Goal: Register for event/course

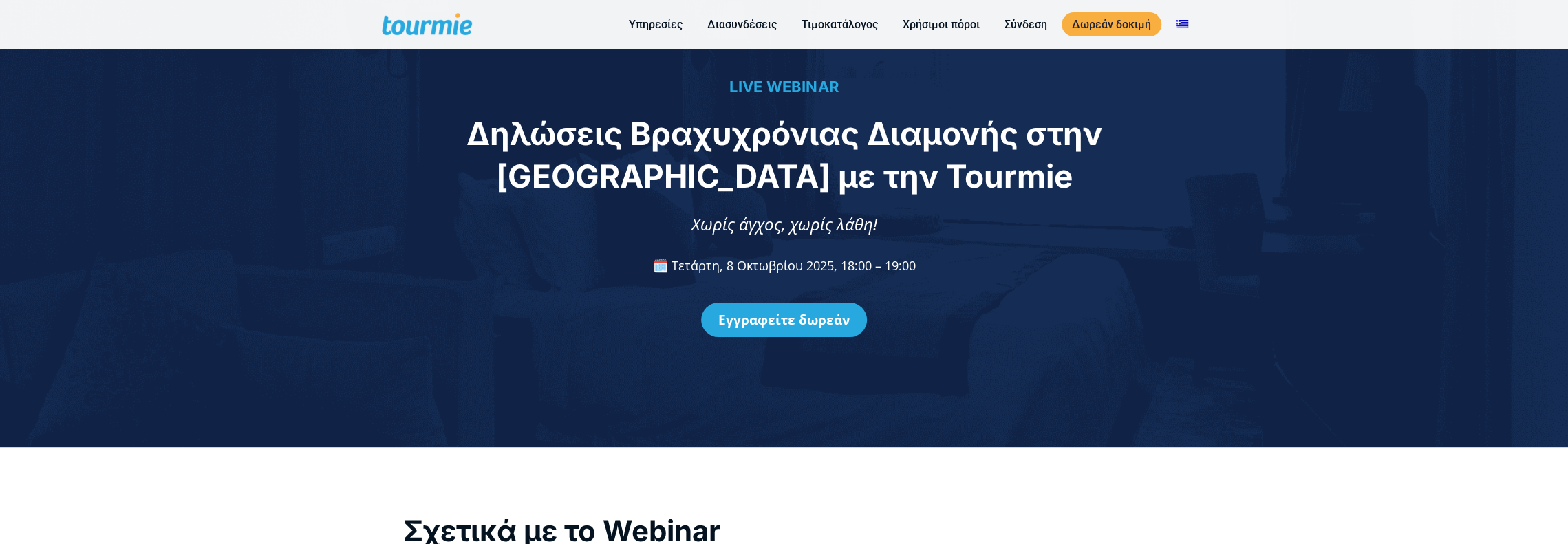
scroll to position [60, 0]
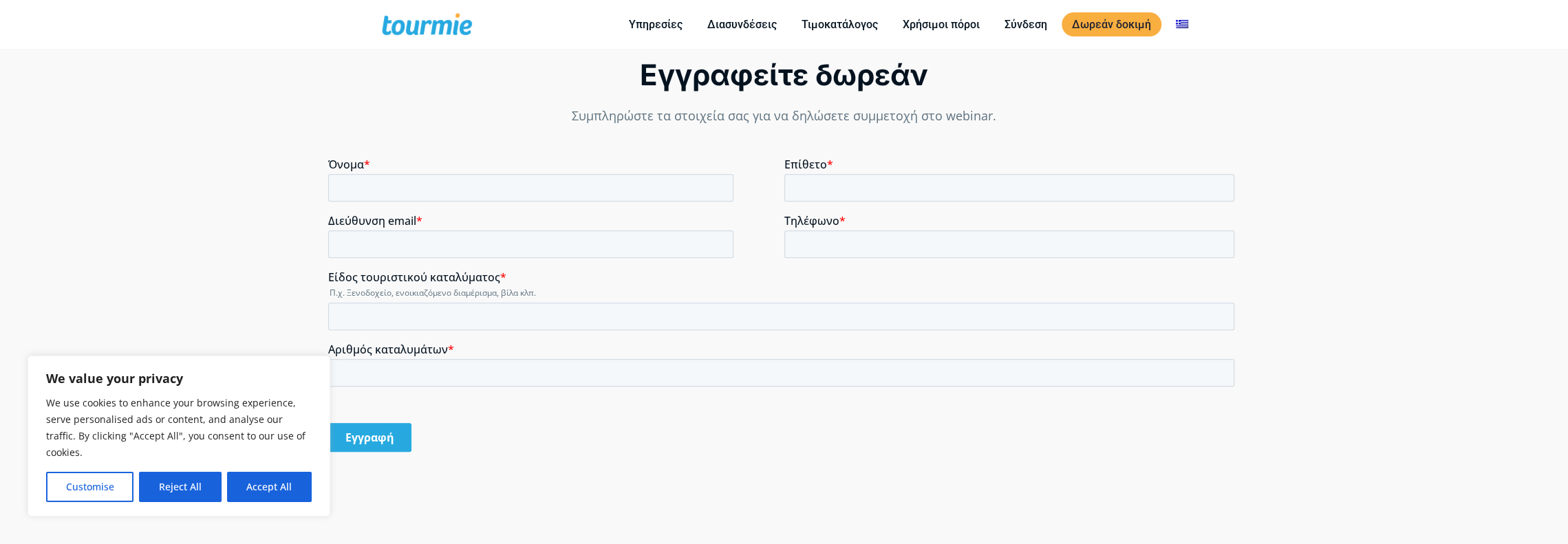
click at [403, 139] on p at bounding box center [784, 301] width 912 height 324
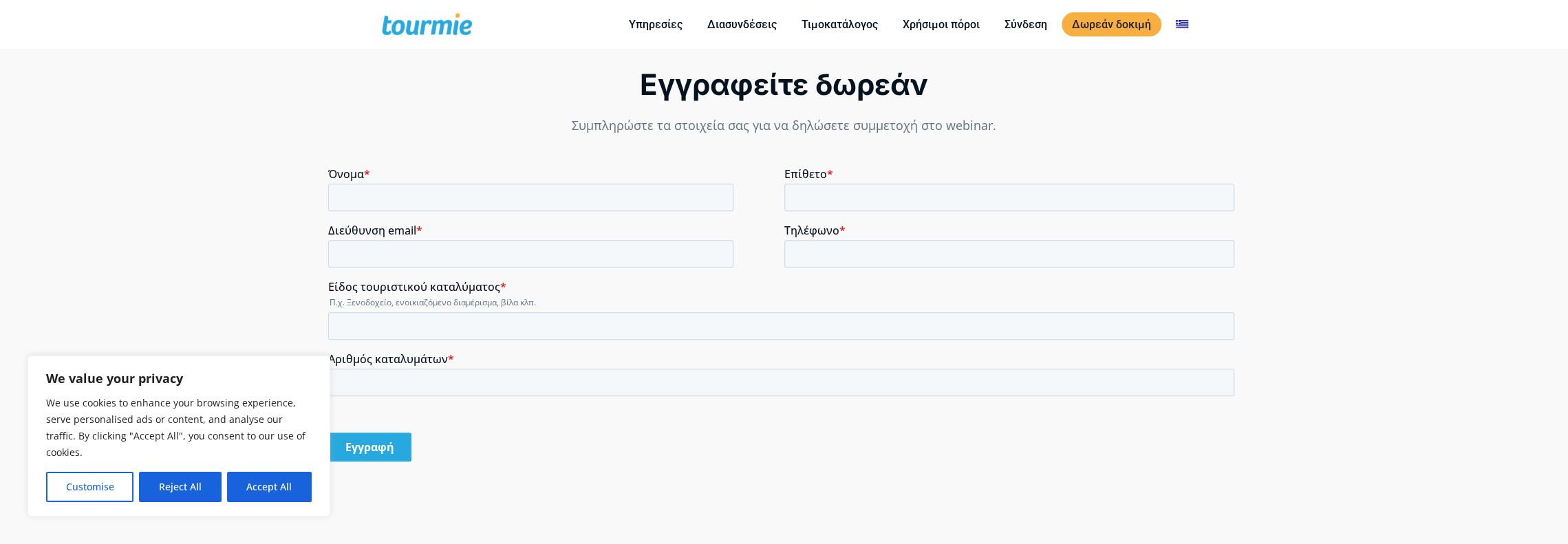
scroll to position [988, 0]
click at [402, 198] on input "Όνομα *" at bounding box center [531, 198] width 405 height 28
type input "d"
drag, startPoint x: 403, startPoint y: 195, endPoint x: 547, endPoint y: 195, distance: 144.0
click at [547, 195] on input "ΔΗΜΟΣΘΕΝΣΗ" at bounding box center [531, 198] width 405 height 28
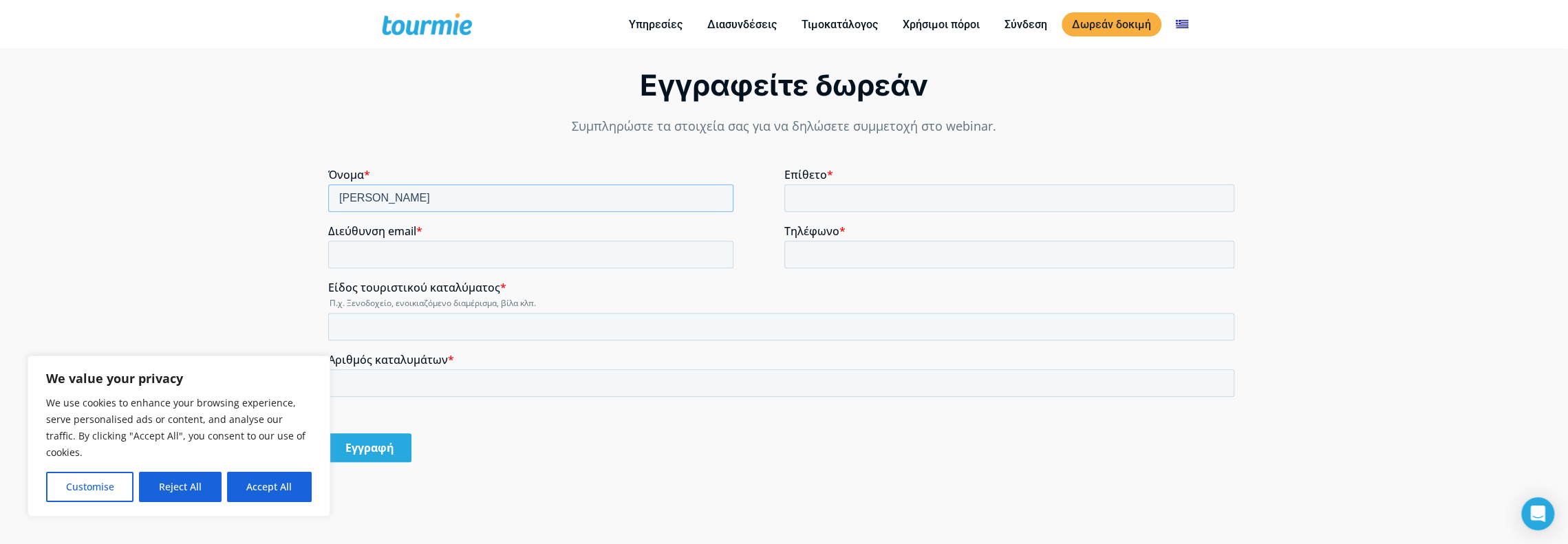
type input "ΔΗΜΟΣΘΕΝΗΣ"
type input "ΤΑΤΑΡΙΔΗΣ"
type input "delta.bc@hotmail.gr"
type input "6939272727"
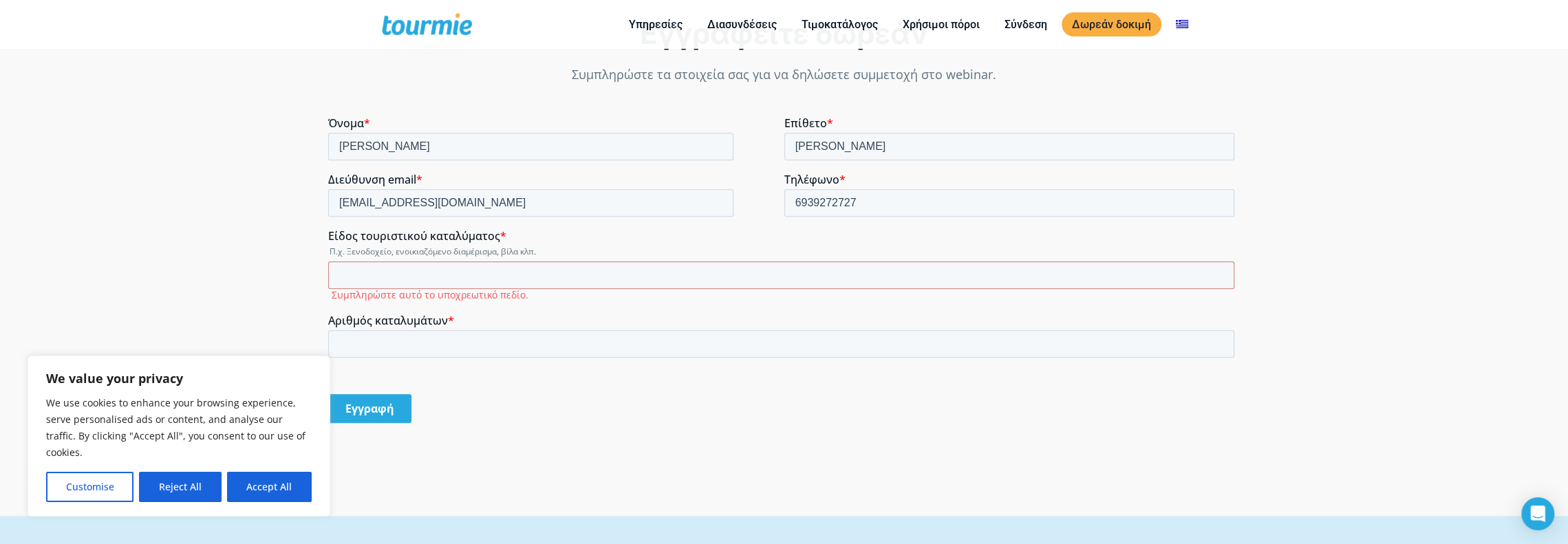
scroll to position [1052, 0]
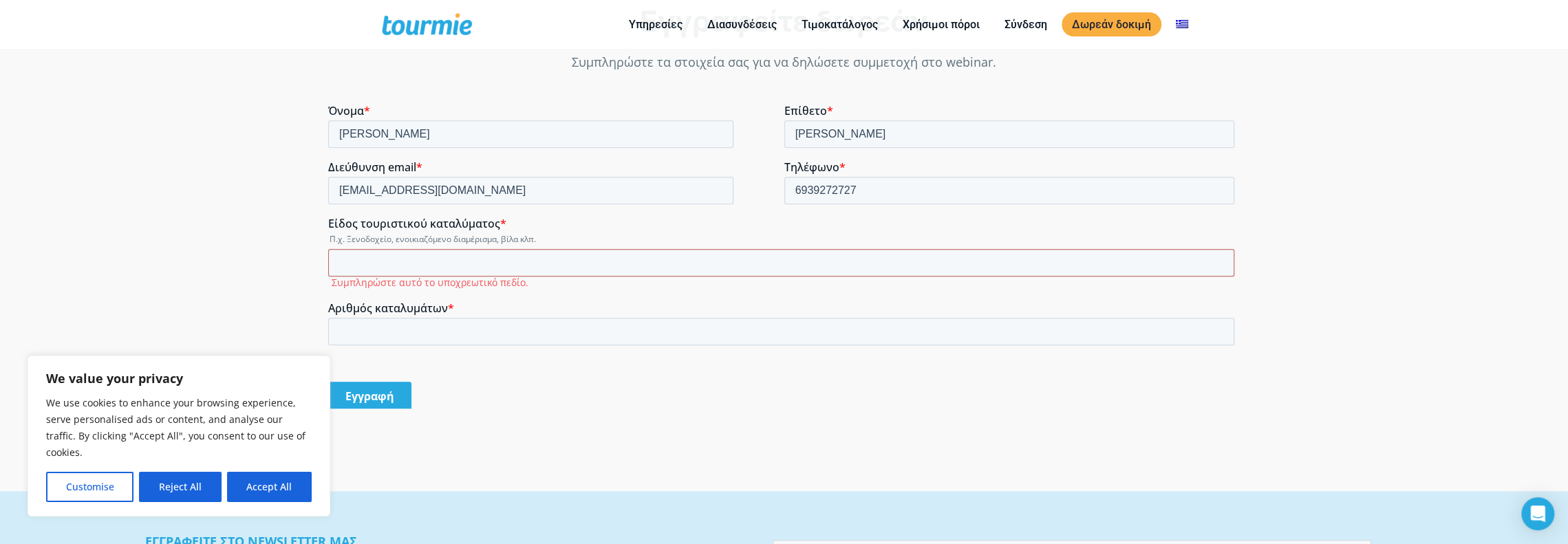
click at [400, 267] on input "Είδος τουριστικού καταλύματος *" at bounding box center [782, 263] width 906 height 28
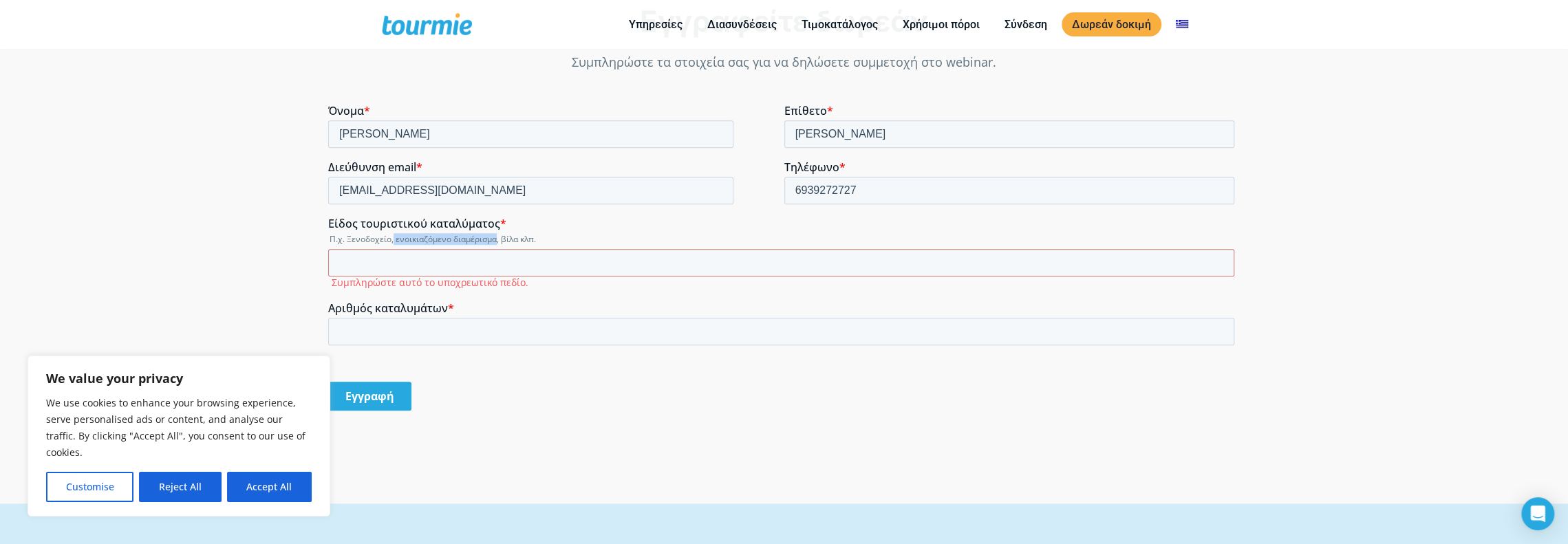
drag, startPoint x: 394, startPoint y: 239, endPoint x: 486, endPoint y: 261, distance: 94.6
click at [499, 236] on legend "Π.χ. Ξενοδοχείο, ενοικιαζόμενο διαμέρισμα, βίλα κλπ." at bounding box center [784, 239] width 912 height 12
copy legend "ενοικιαζόμενο διαμέρισμα"
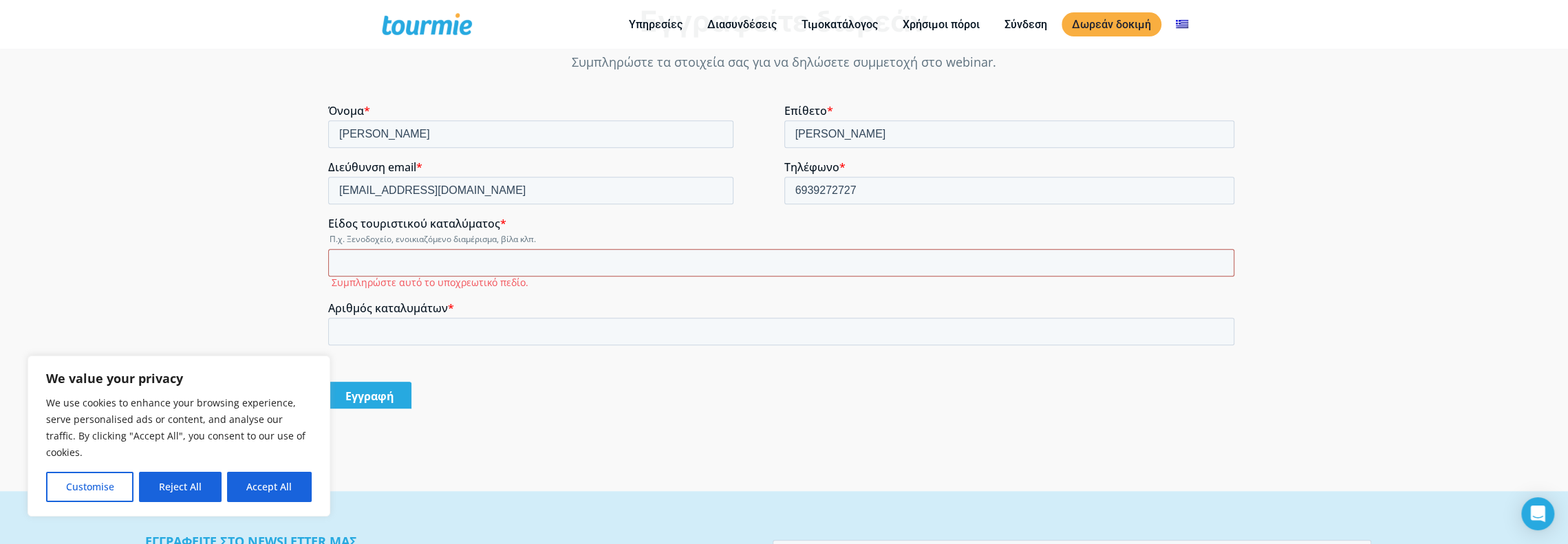
click at [403, 256] on input "Είδος τουριστικού καταλύματος *" at bounding box center [782, 263] width 906 height 28
paste input "ενοικιαζόμενο διαμέρισμα"
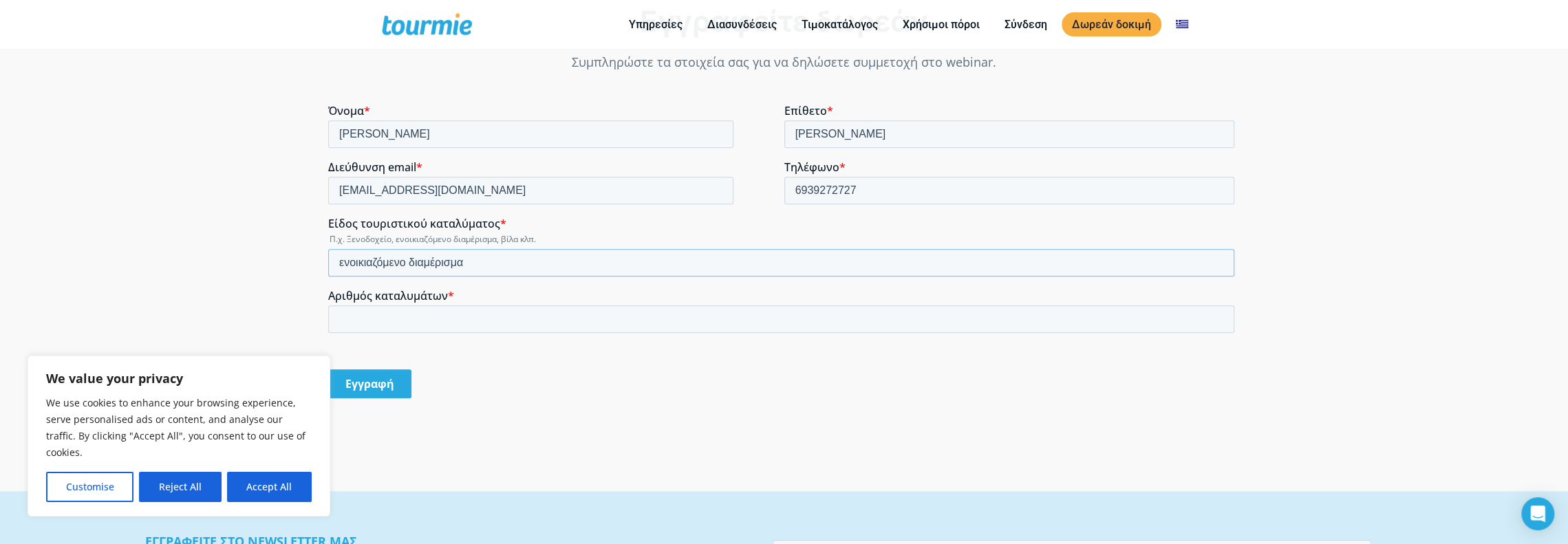
type input "ενοικιαζόμενο διαμέρισμα"
drag, startPoint x: 385, startPoint y: 315, endPoint x: 430, endPoint y: 324, distance: 45.9
click at [387, 318] on input "Αριθμός καταλυμάτων *" at bounding box center [782, 319] width 906 height 28
type input "4"
drag, startPoint x: 342, startPoint y: 258, endPoint x: 434, endPoint y: 308, distance: 104.7
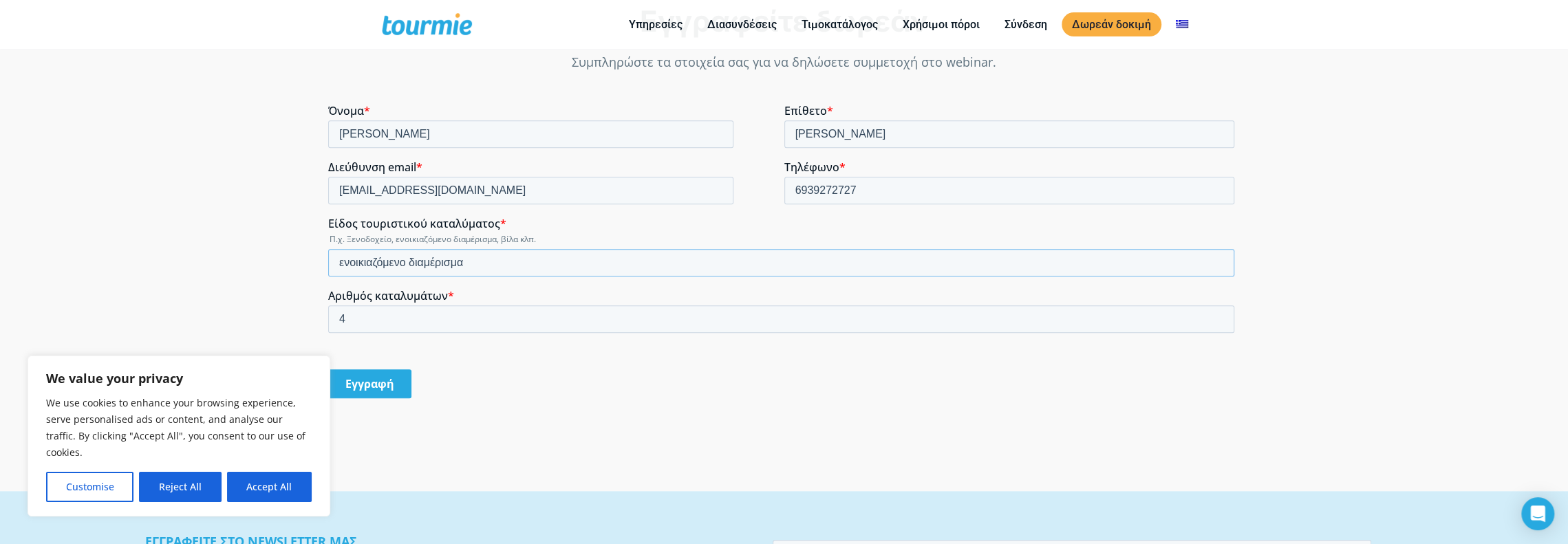
click at [344, 260] on input "ενοικιαζόμενο διαμέρισμα" at bounding box center [782, 263] width 906 height 28
click at [534, 265] on input "Eνοικιαζόμενο διαμέρισμα" at bounding box center [782, 263] width 906 height 28
type input "Eνοικιαζόμενο διαμέρισμα"
click at [381, 385] on input "Εγγραφή" at bounding box center [370, 384] width 83 height 29
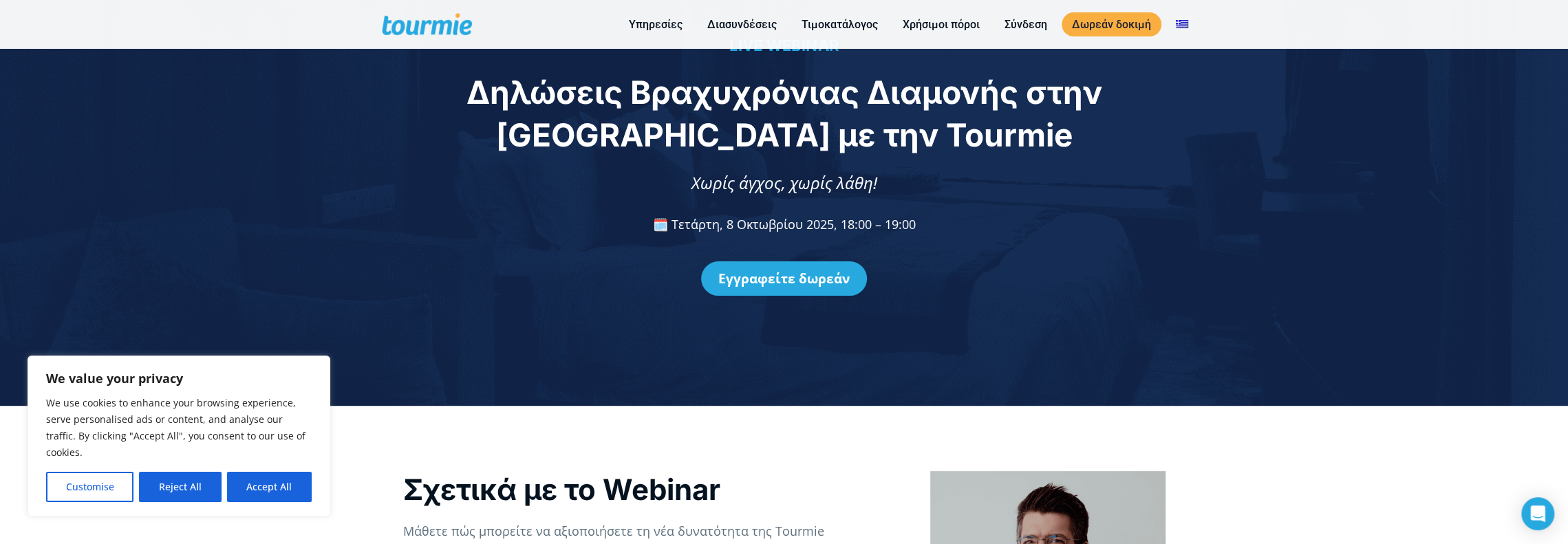
scroll to position [71, 0]
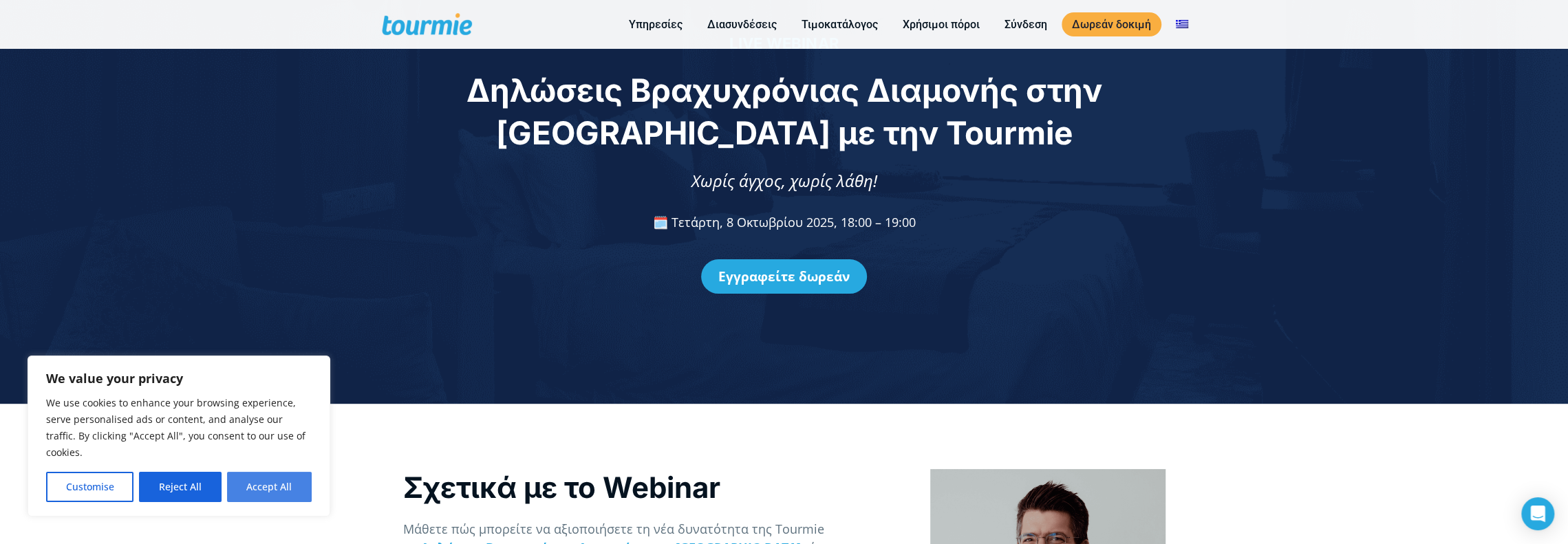
click at [267, 484] on button "Accept All" at bounding box center [270, 487] width 85 height 30
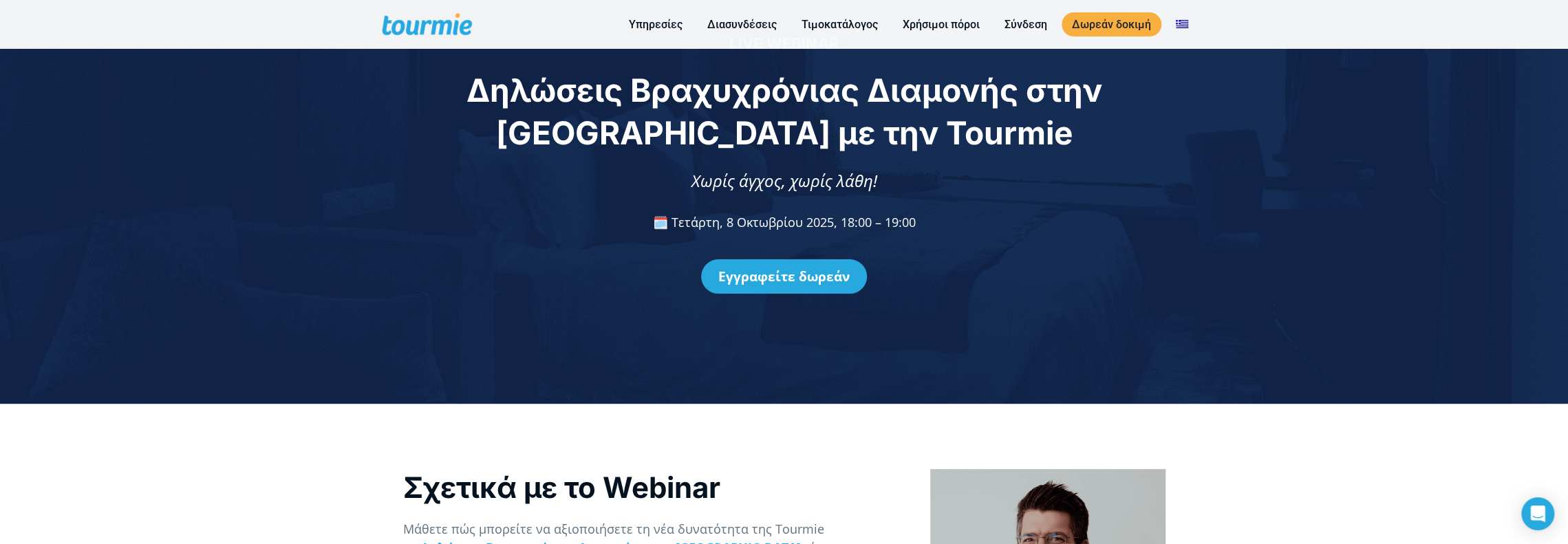
checkbox input "true"
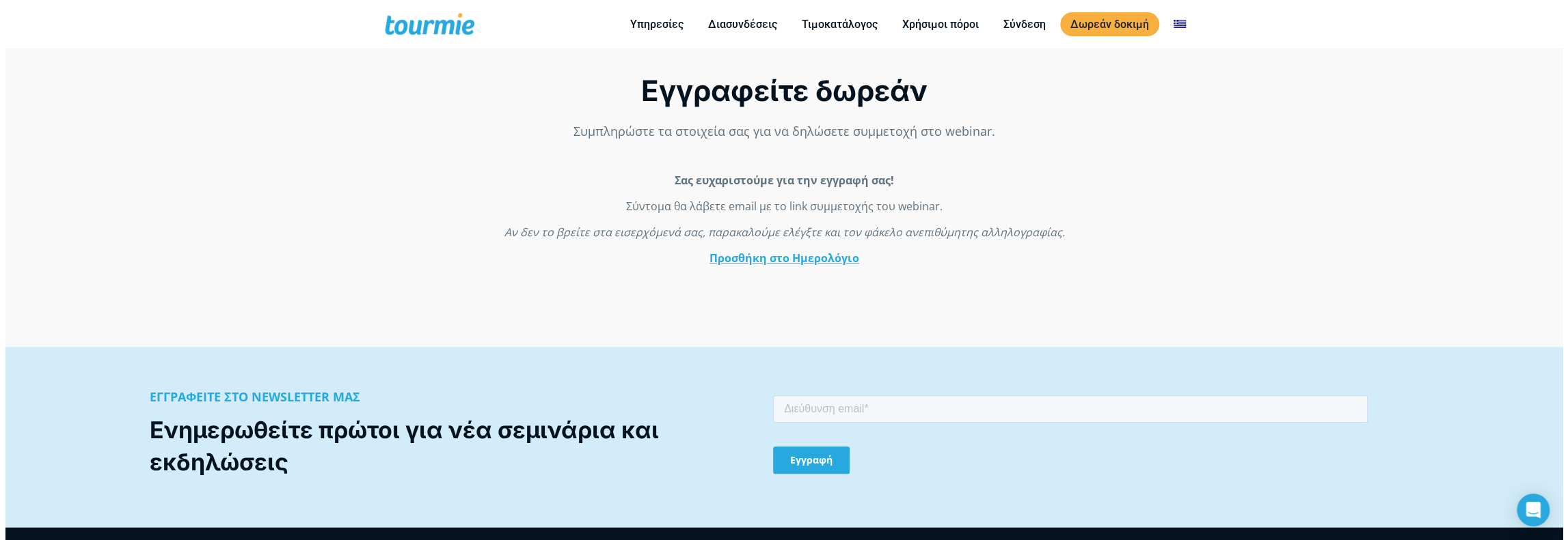
scroll to position [975, 0]
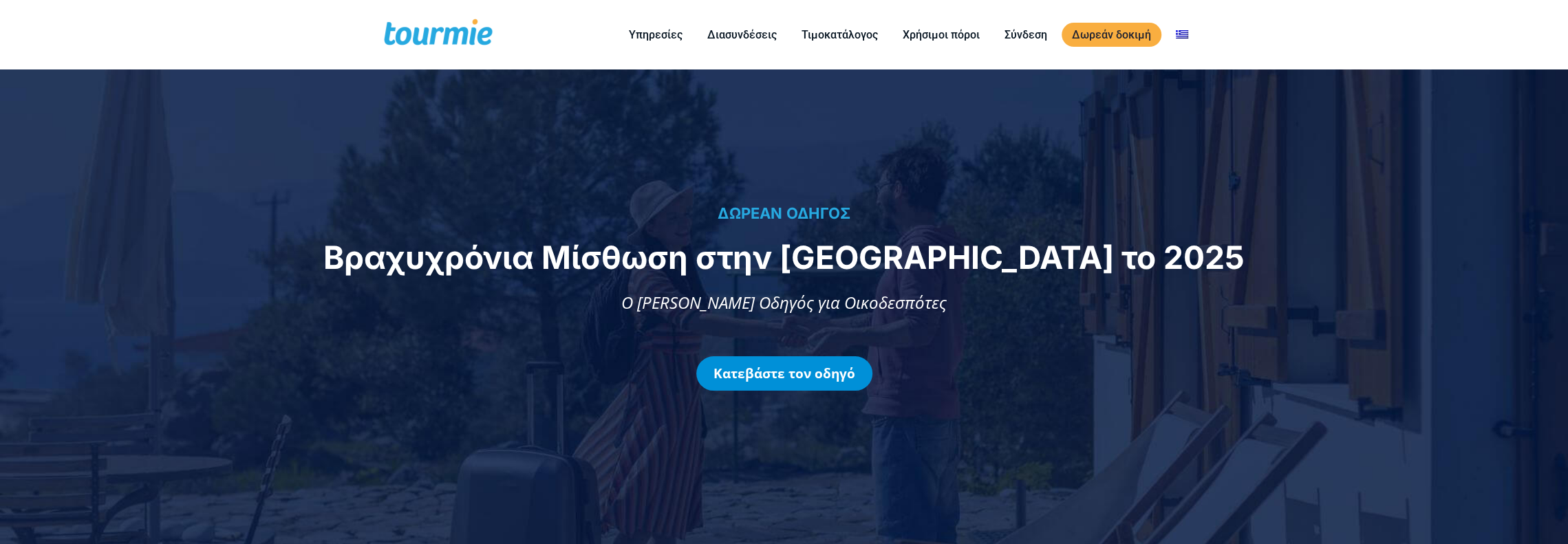
click at [802, 376] on link "Κατεβάστε τον οδηγό" at bounding box center [784, 374] width 176 height 35
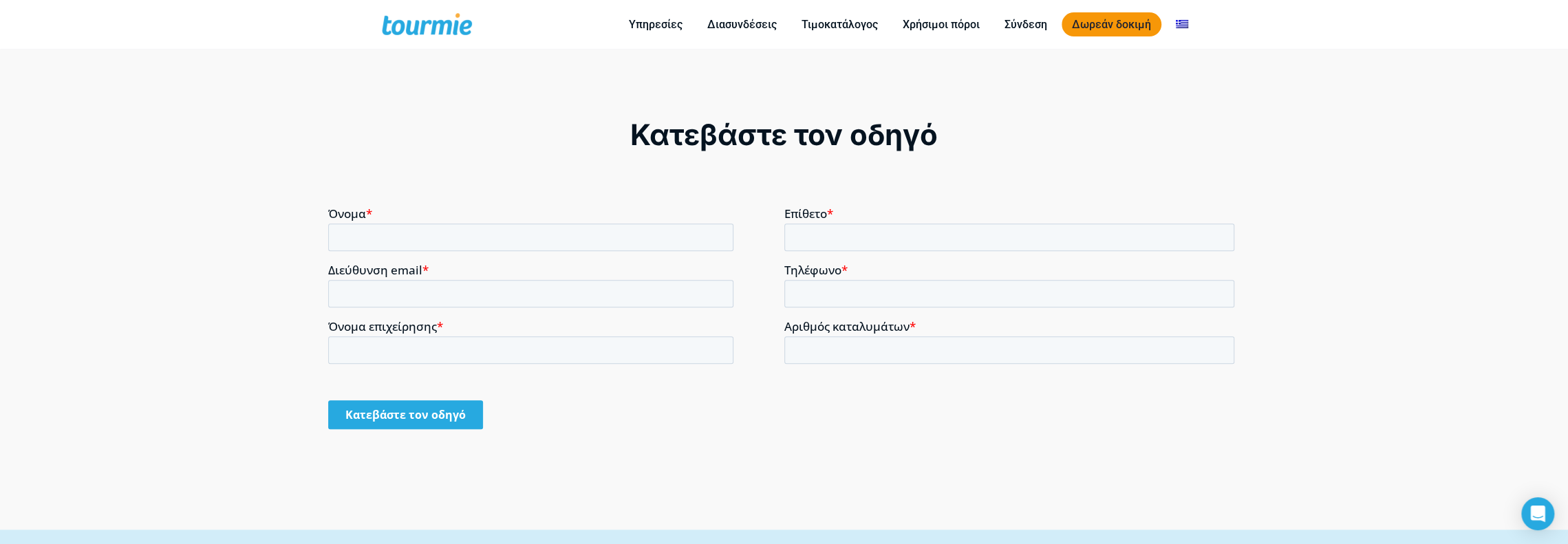
scroll to position [978, 0]
click at [1125, 30] on link "Δωρεάν δοκιμή" at bounding box center [1111, 24] width 100 height 24
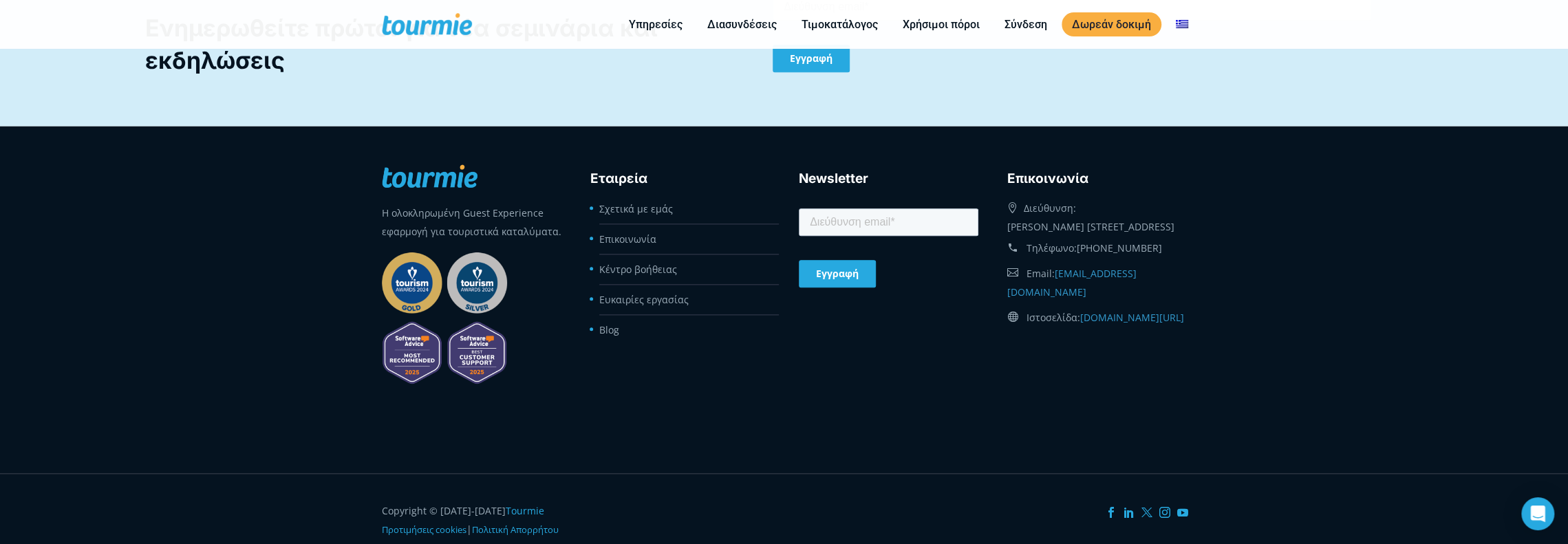
scroll to position [1414, 0]
